Goal: Information Seeking & Learning: Learn about a topic

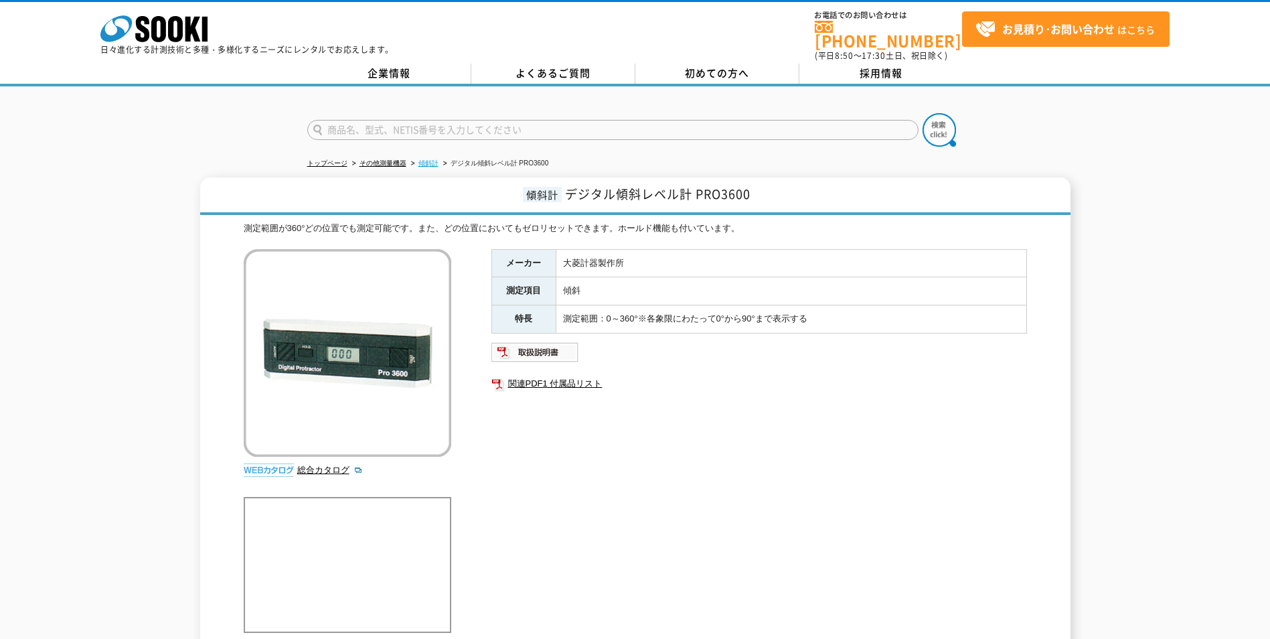
click at [429, 159] on link "傾斜計" at bounding box center [428, 162] width 20 height 7
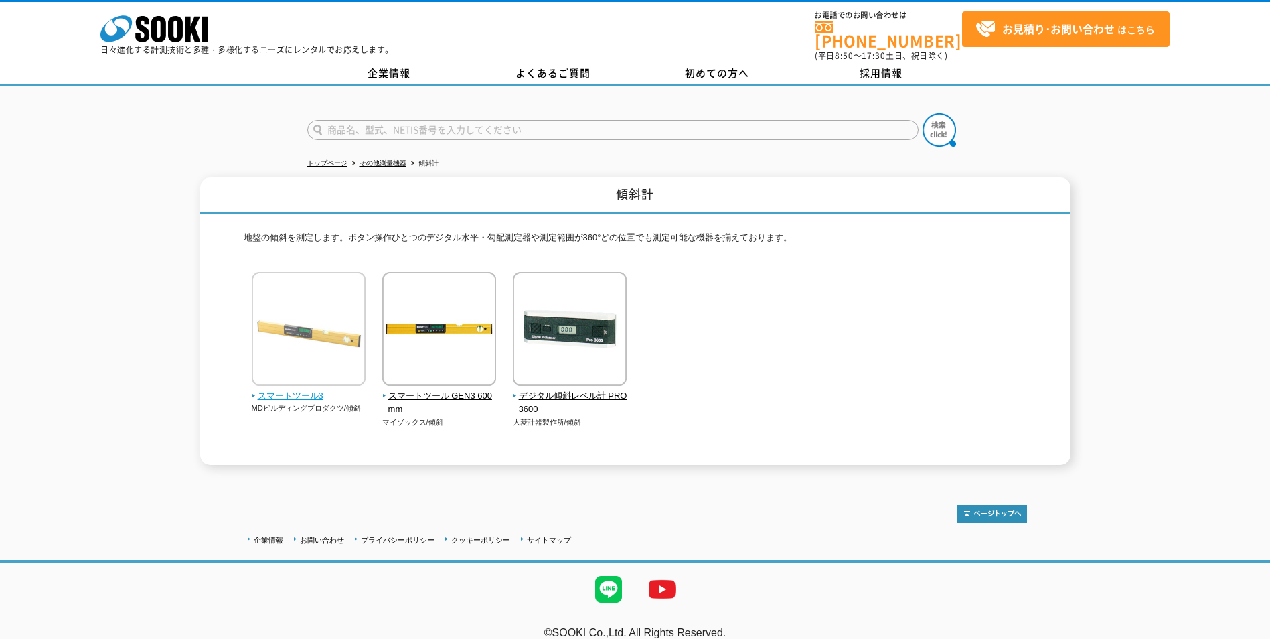
click at [325, 344] on img at bounding box center [309, 330] width 114 height 117
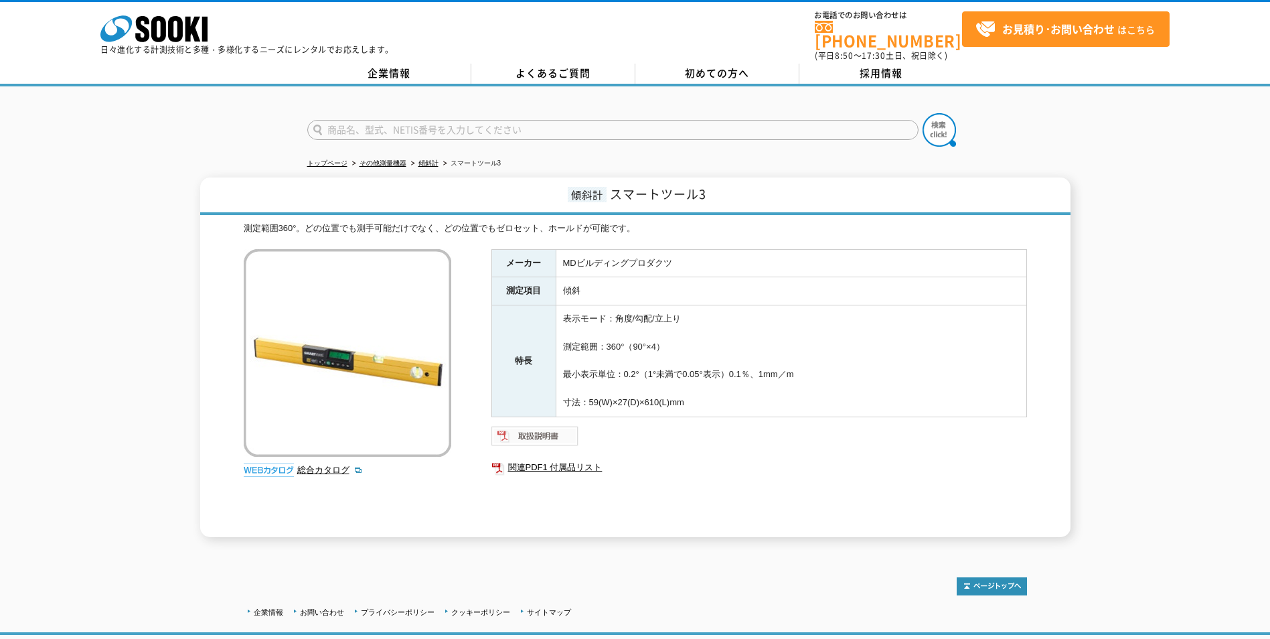
click at [529, 428] on img at bounding box center [535, 435] width 88 height 21
click at [425, 159] on link "傾斜計" at bounding box center [428, 162] width 20 height 7
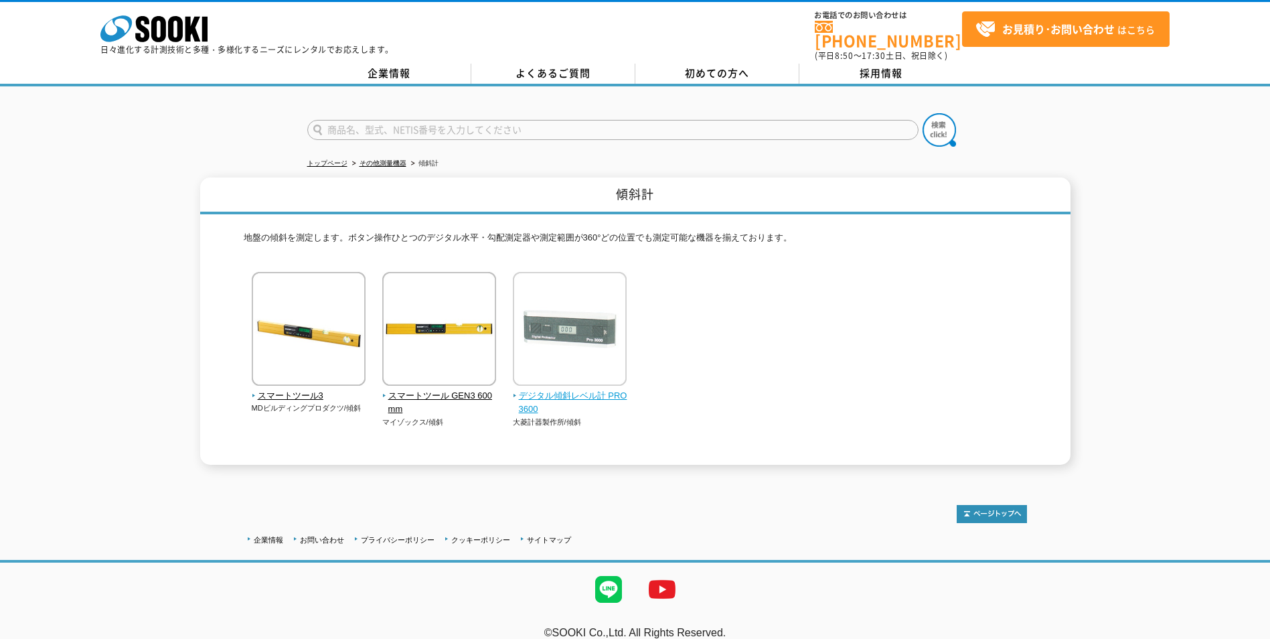
click at [566, 341] on img at bounding box center [570, 330] width 114 height 117
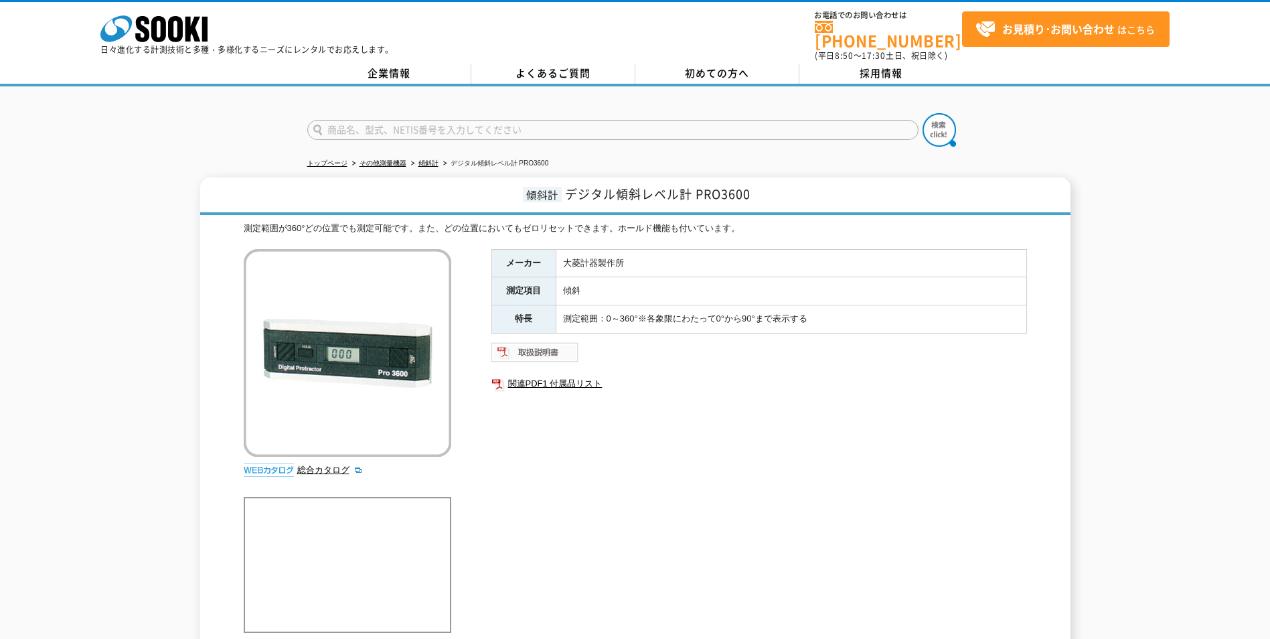
click at [540, 345] on img at bounding box center [535, 351] width 88 height 21
